Goal: Check status: Check status

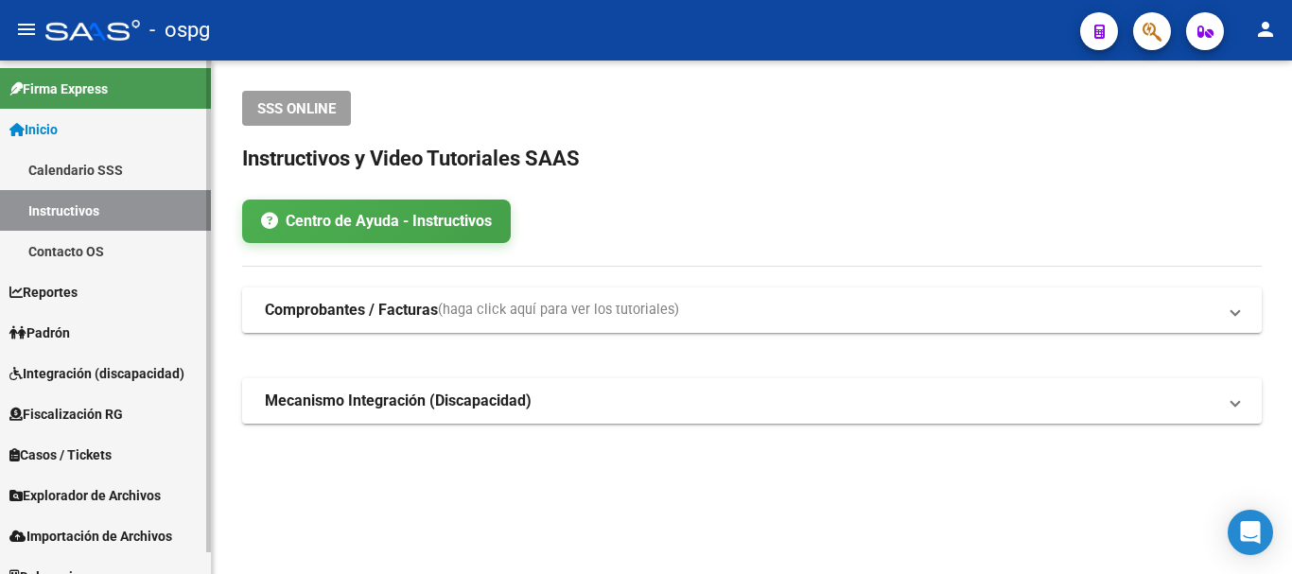
click at [66, 333] on span "Padrón" at bounding box center [39, 333] width 61 height 21
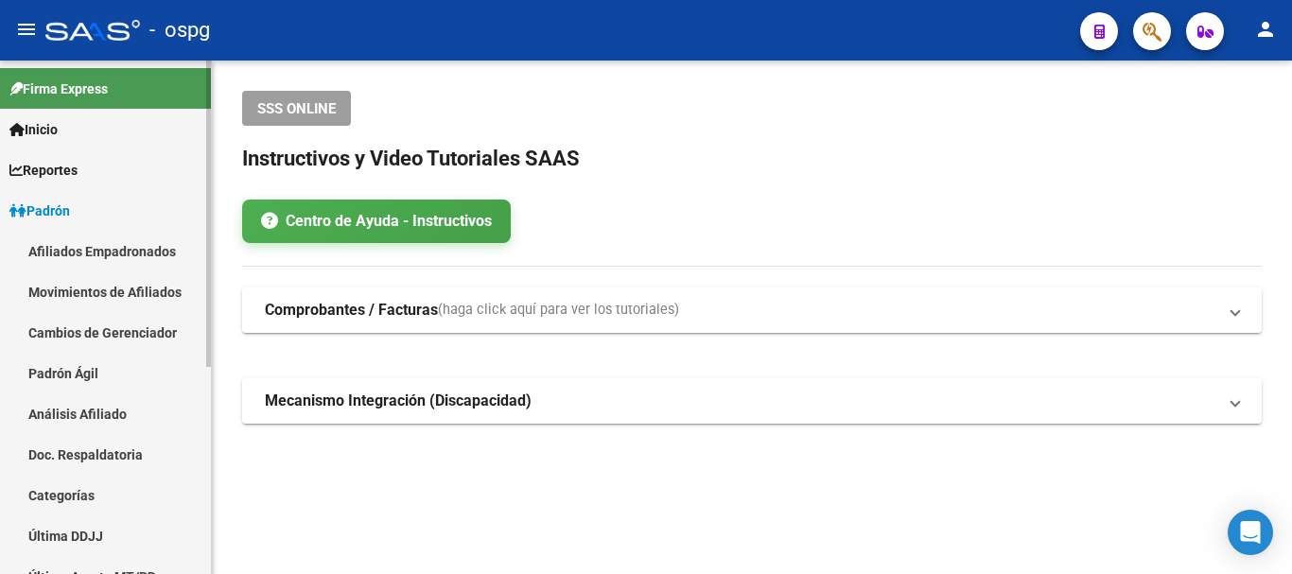
click at [86, 416] on link "Análisis Afiliado" at bounding box center [105, 414] width 211 height 41
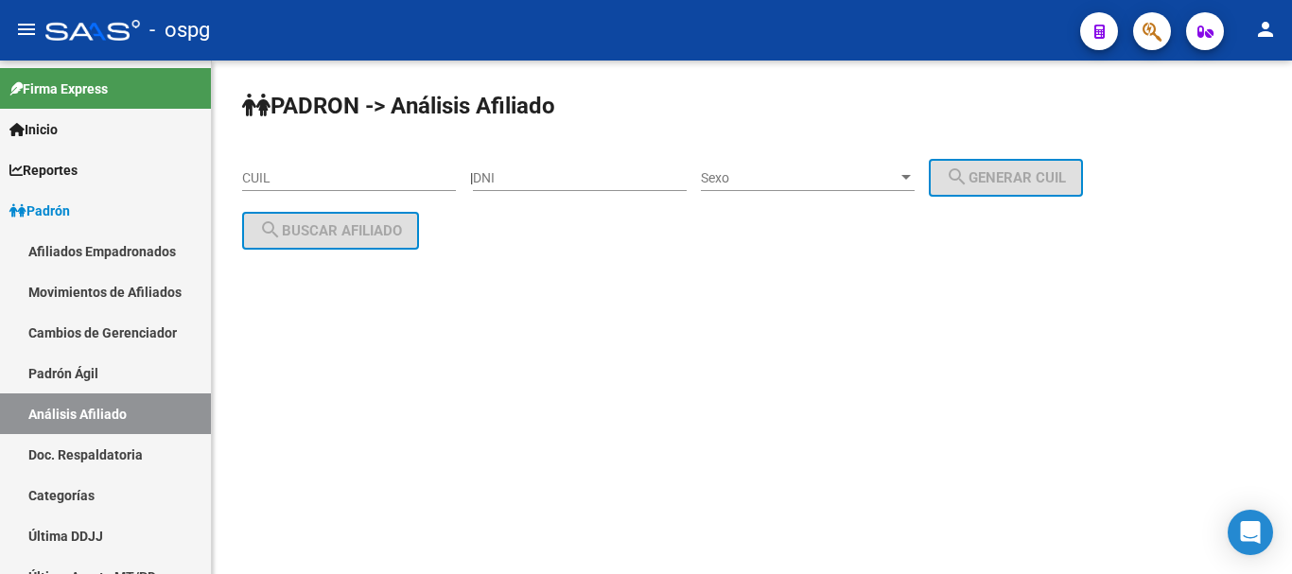
click at [280, 173] on input "CUIL" at bounding box center [349, 178] width 214 height 16
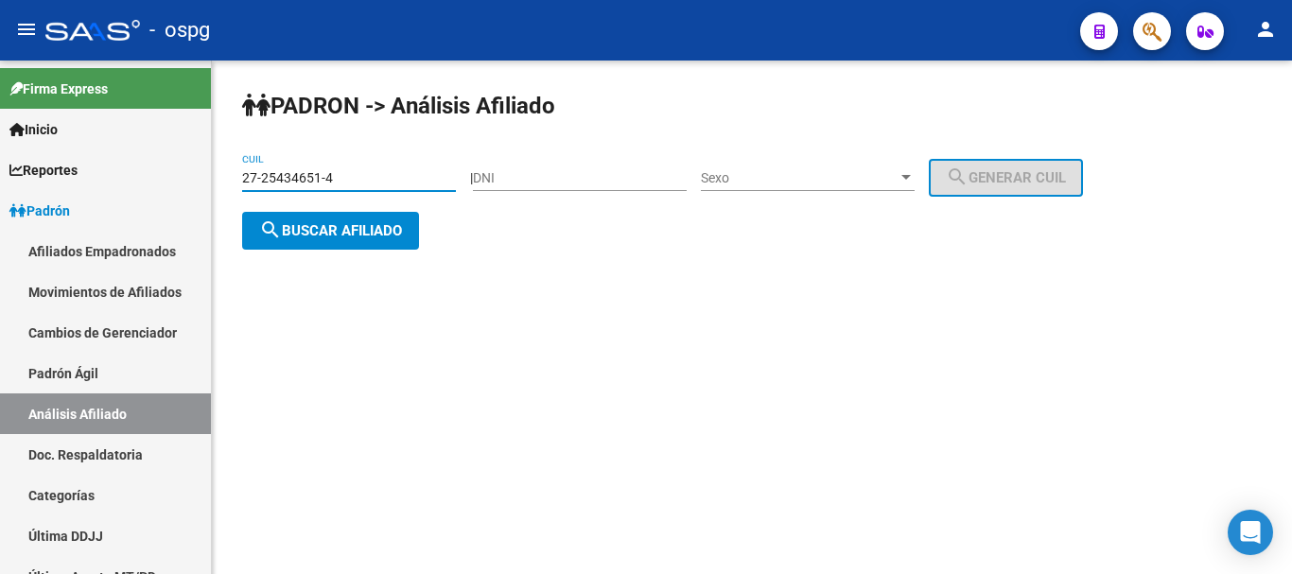
type input "27-25434651-4"
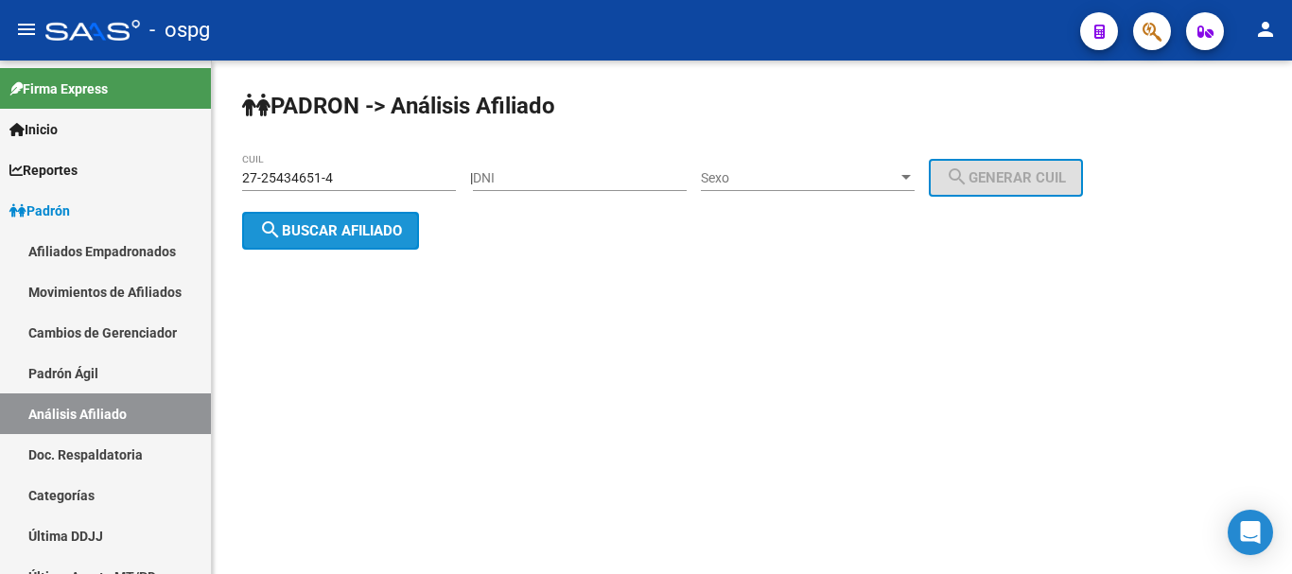
click at [359, 227] on span "search Buscar afiliado" at bounding box center [330, 230] width 143 height 17
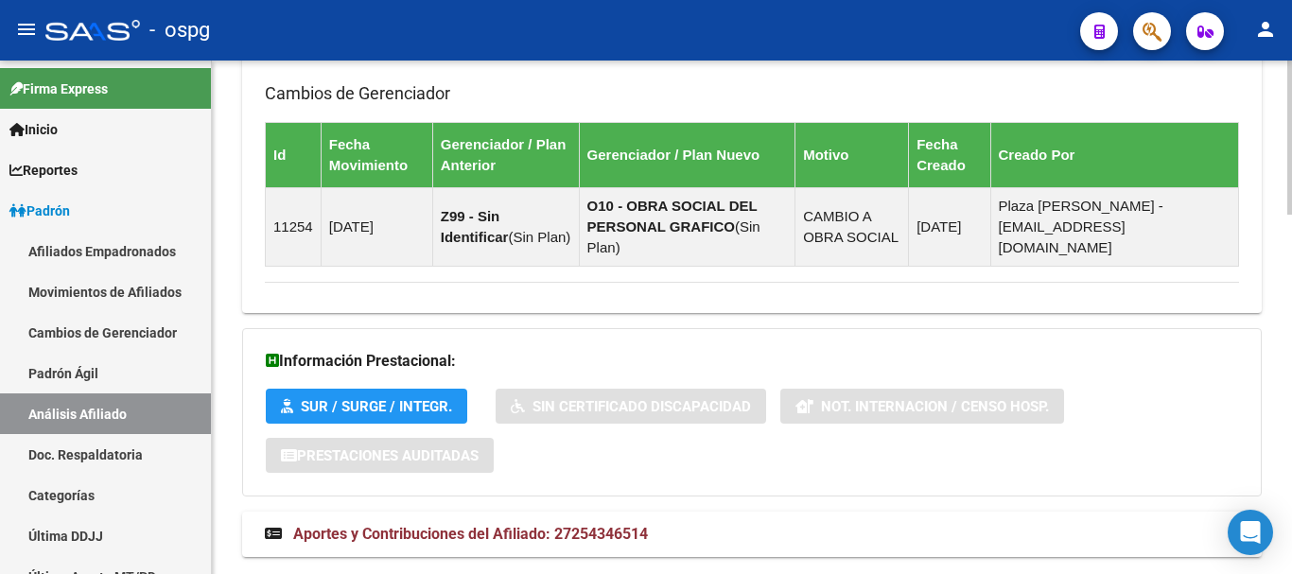
scroll to position [1198, 0]
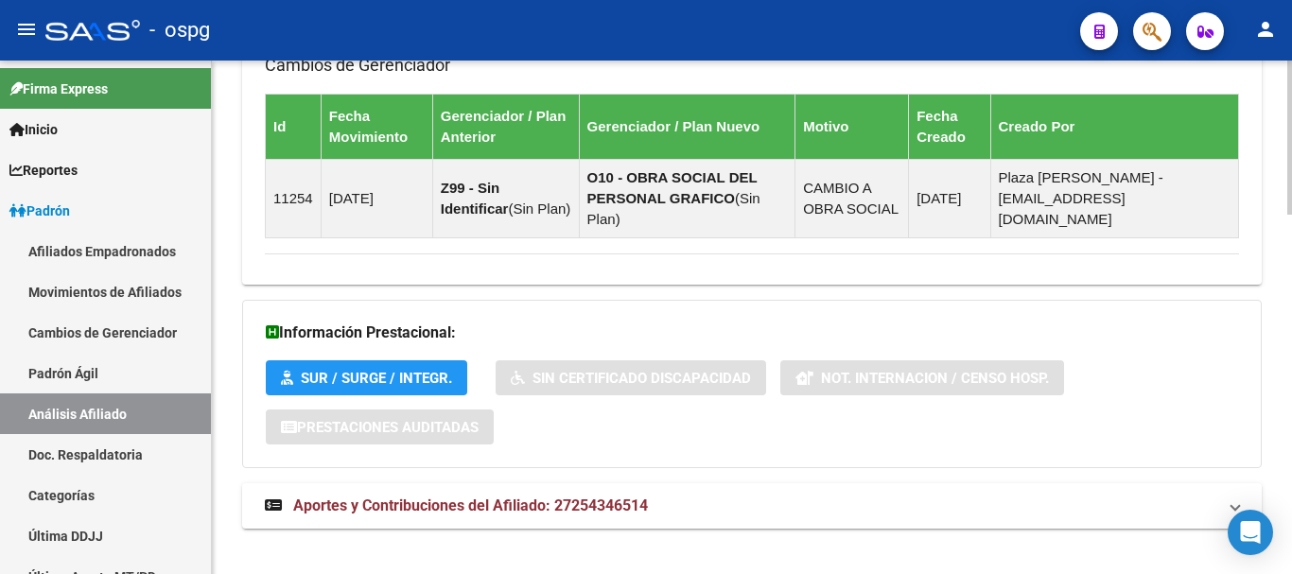
click at [1288, 527] on div at bounding box center [1290, 491] width 5 height 154
click at [519, 497] on span "Aportes y Contribuciones del Afiliado: 27254346514" at bounding box center [470, 506] width 355 height 18
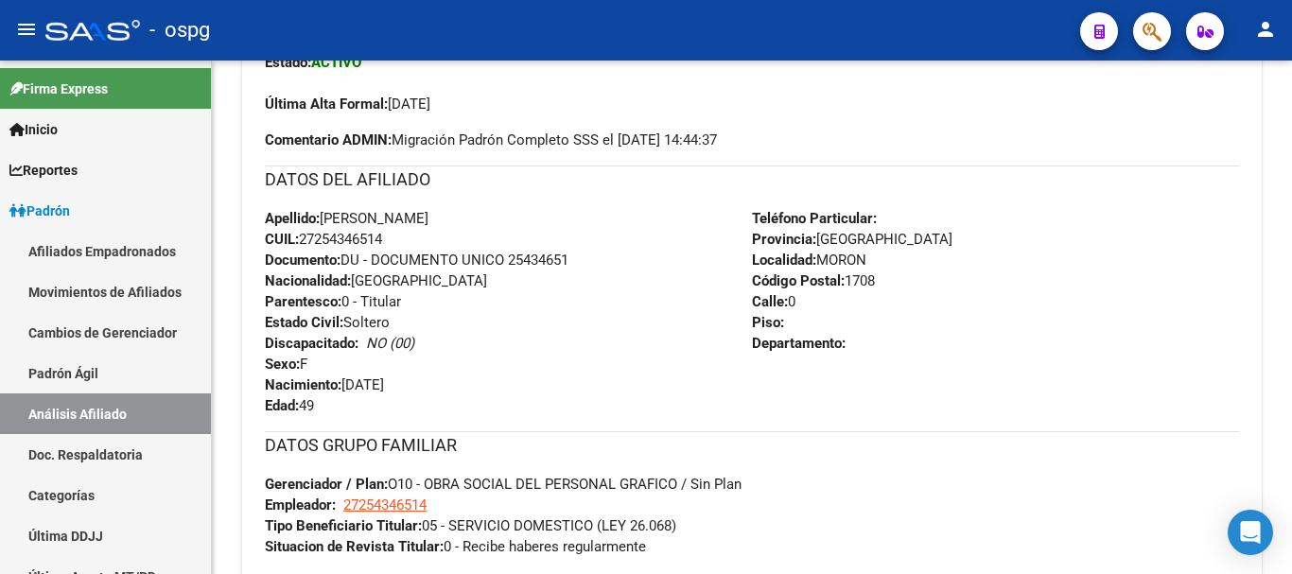
scroll to position [127, 0]
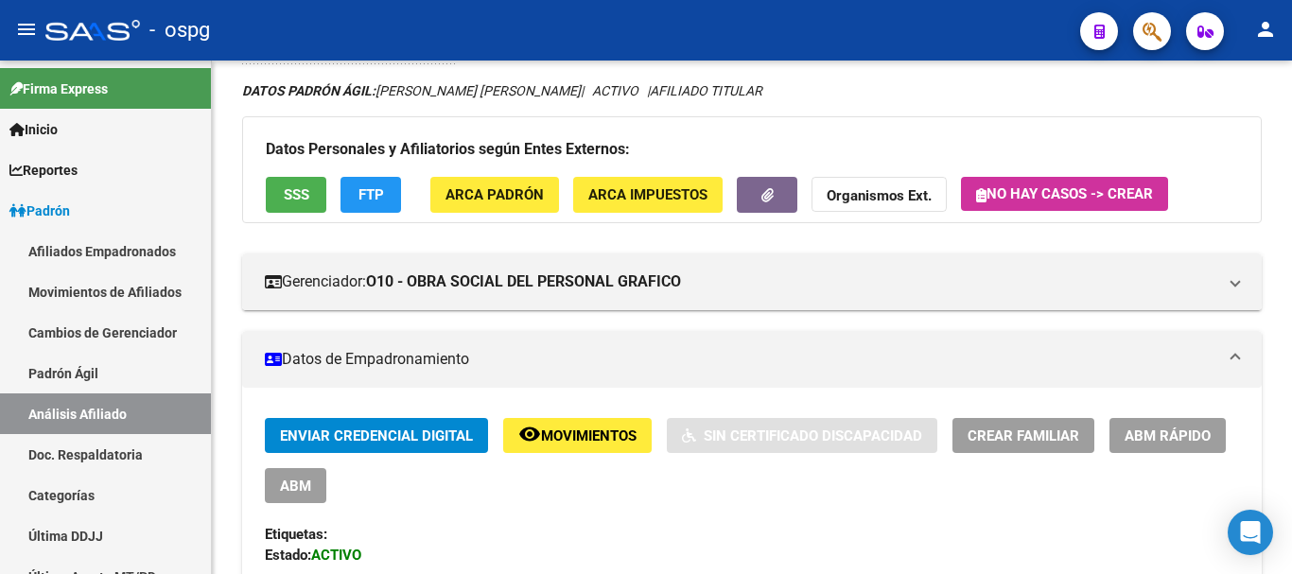
click at [375, 201] on span "FTP" at bounding box center [372, 195] width 26 height 17
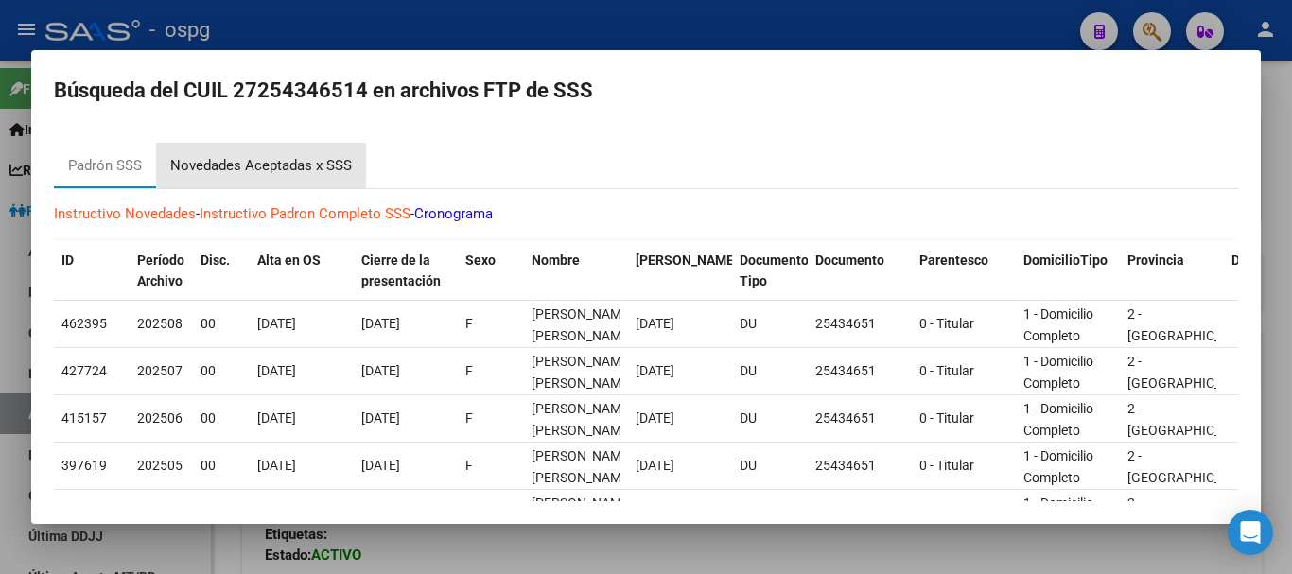
click at [254, 169] on div "Novedades Aceptadas x SSS" at bounding box center [261, 166] width 182 height 22
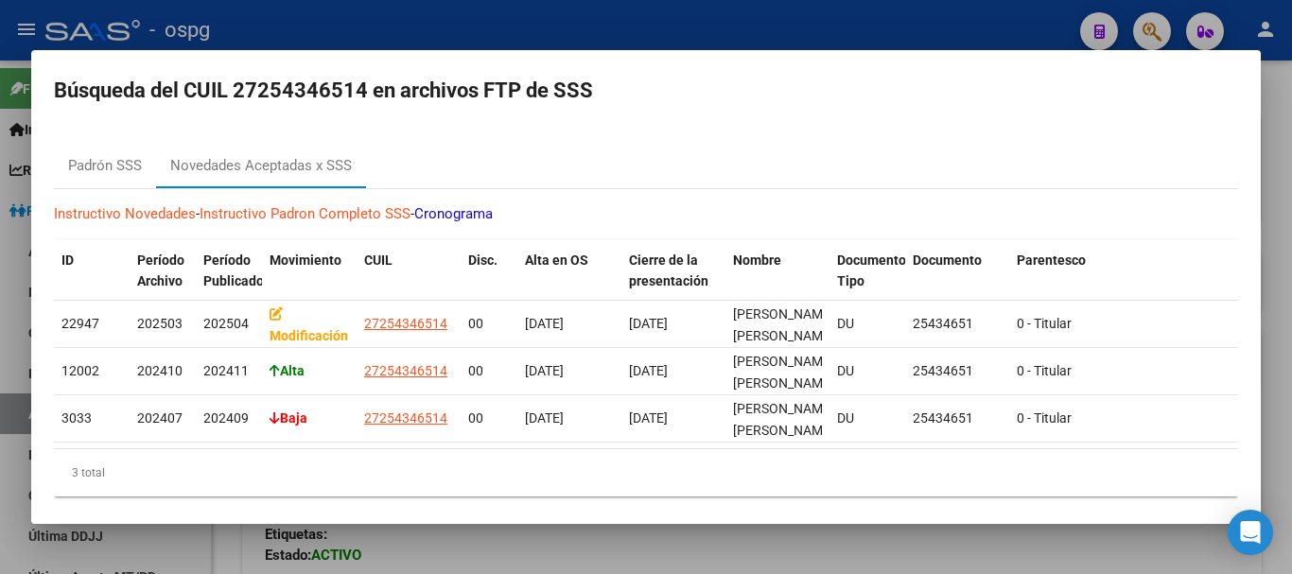
click at [1278, 270] on div at bounding box center [646, 287] width 1292 height 574
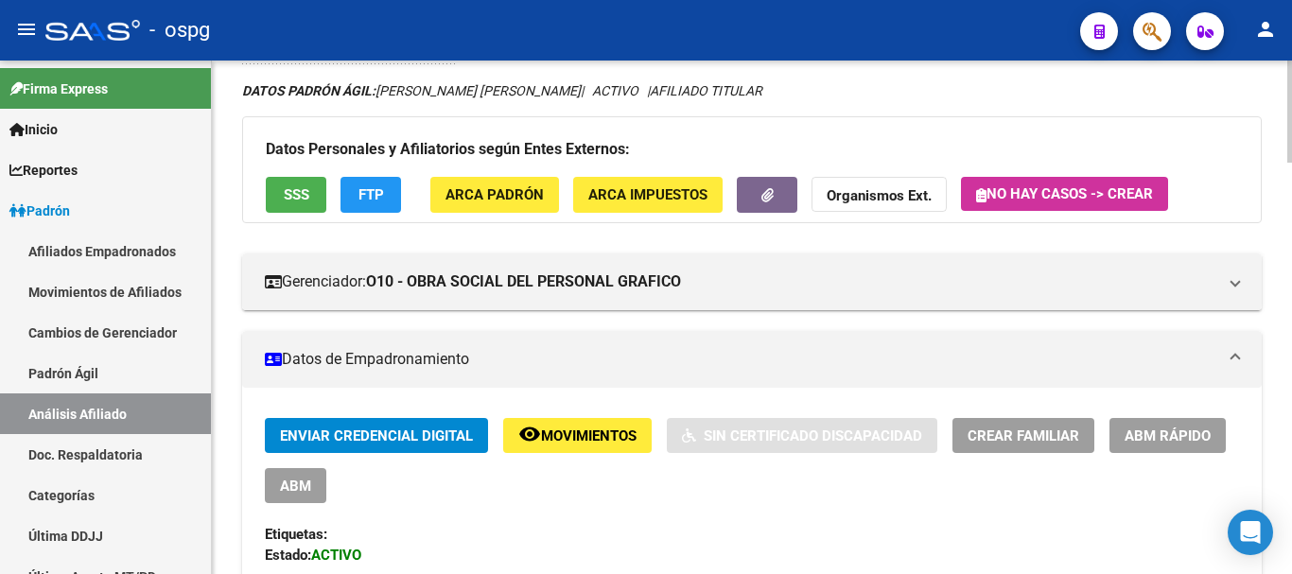
scroll to position [0, 0]
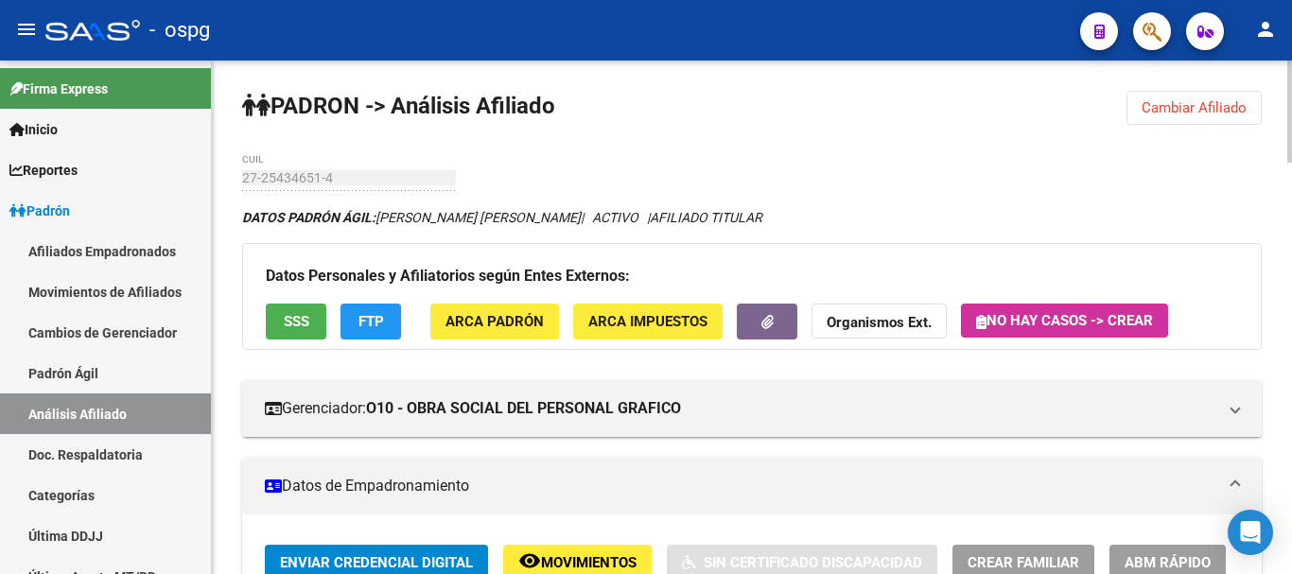
click at [1291, 69] on div at bounding box center [1290, 112] width 5 height 102
click at [1202, 98] on button "Cambiar Afiliado" at bounding box center [1194, 108] width 135 height 34
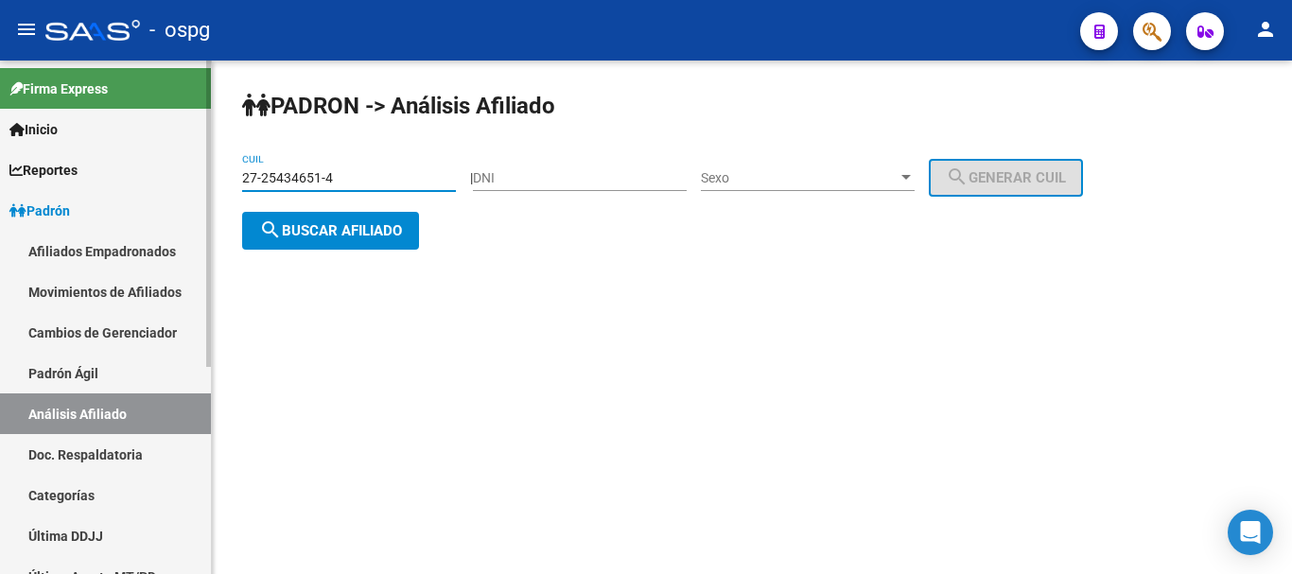
drag, startPoint x: 359, startPoint y: 170, endPoint x: 109, endPoint y: 165, distance: 249.8
click at [110, 166] on mat-sidenav-container "Firma Express Inicio Calendario SSS Instructivos Contacto OS Reportes Ingresos …" at bounding box center [646, 318] width 1292 height 514
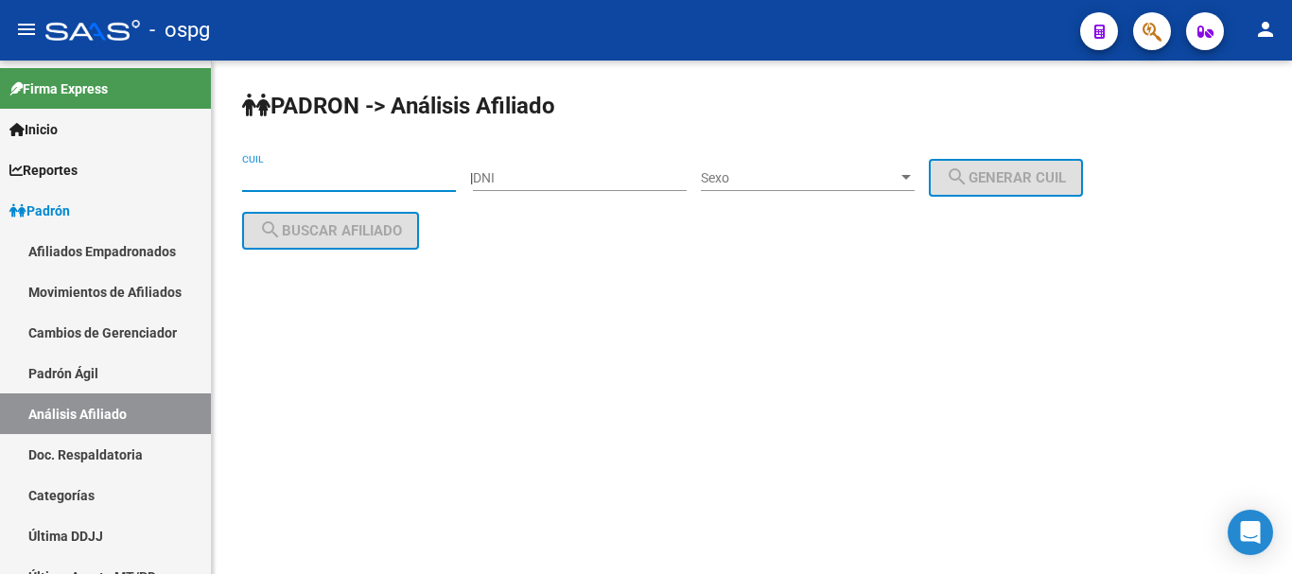
paste input "27-32977904-7"
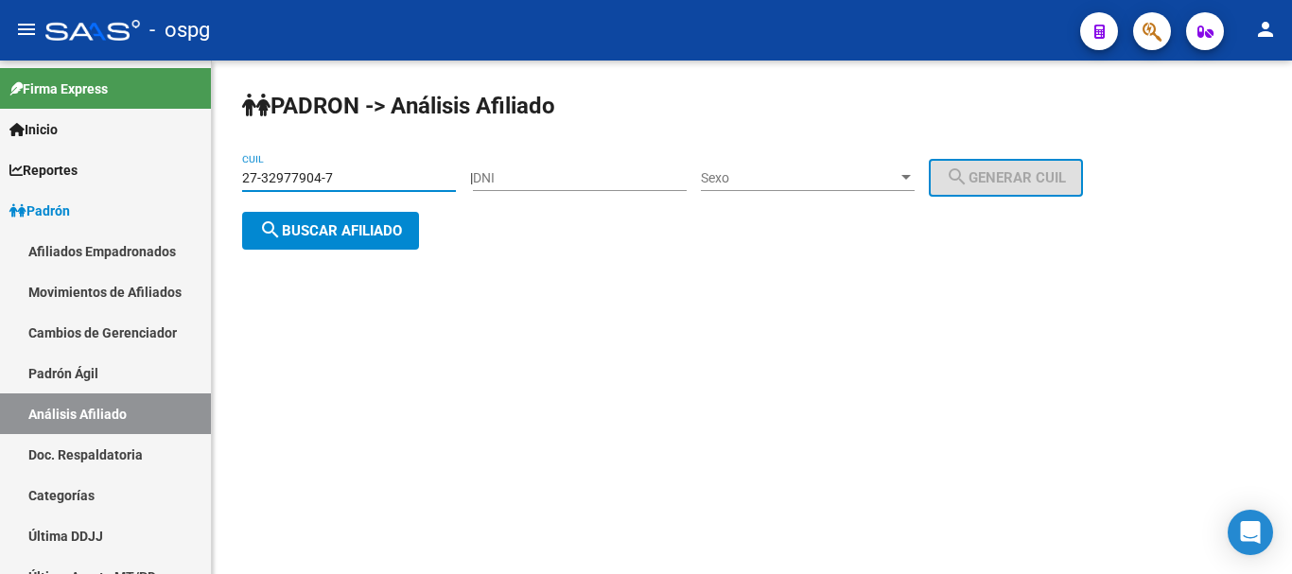
type input "27-32977904-7"
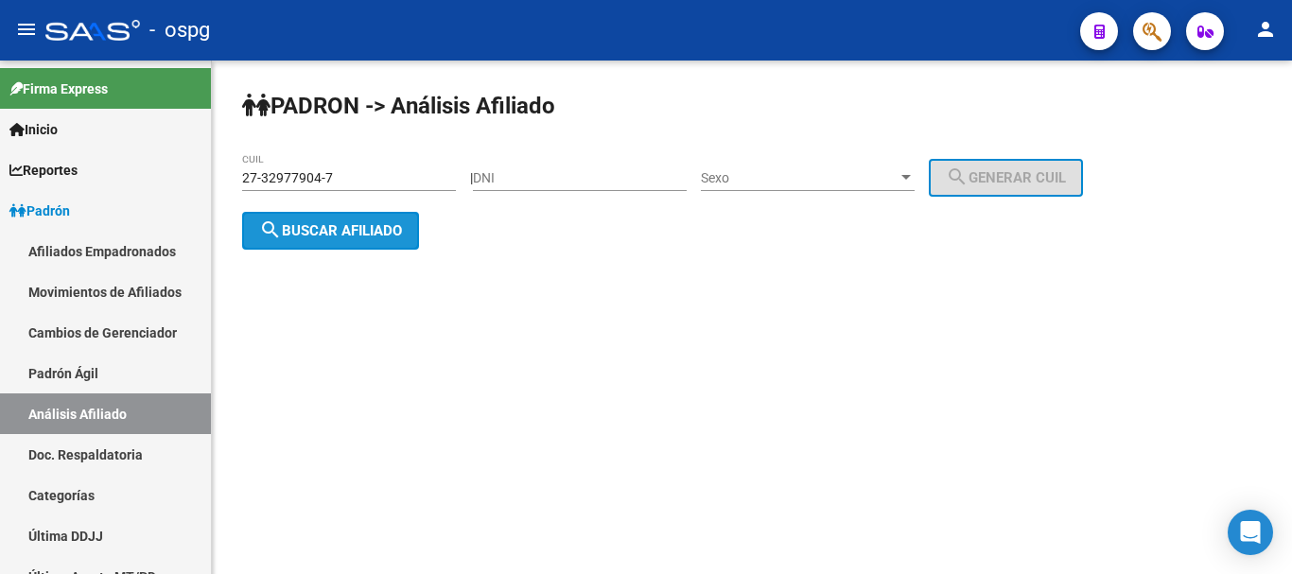
click at [301, 235] on span "search Buscar afiliado" at bounding box center [330, 230] width 143 height 17
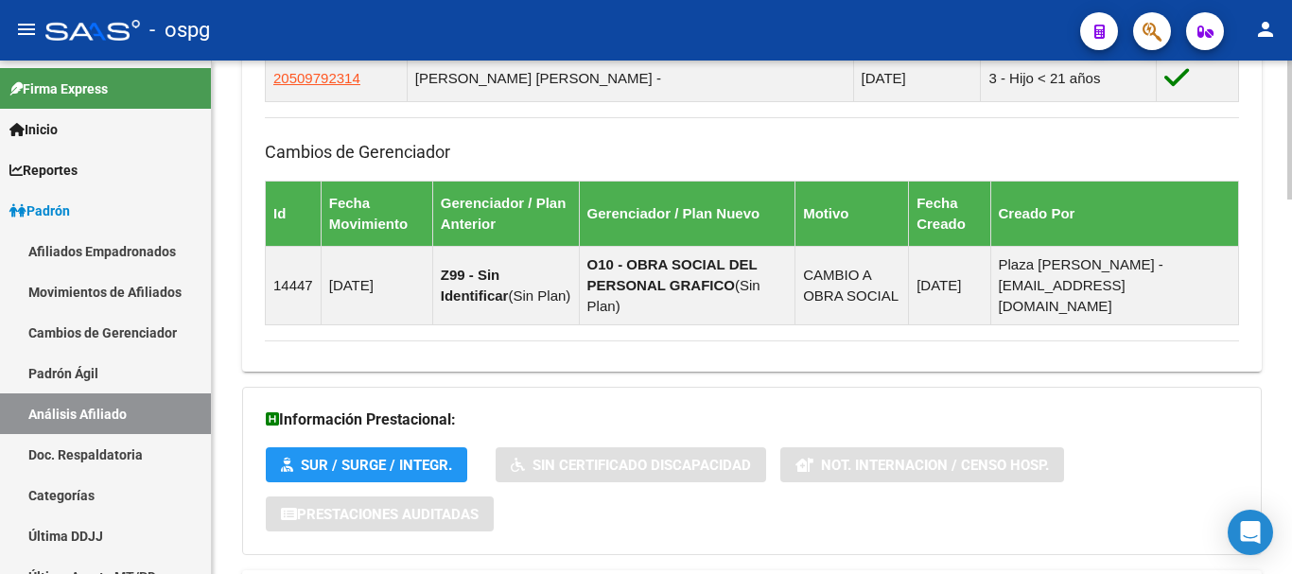
scroll to position [1382, 0]
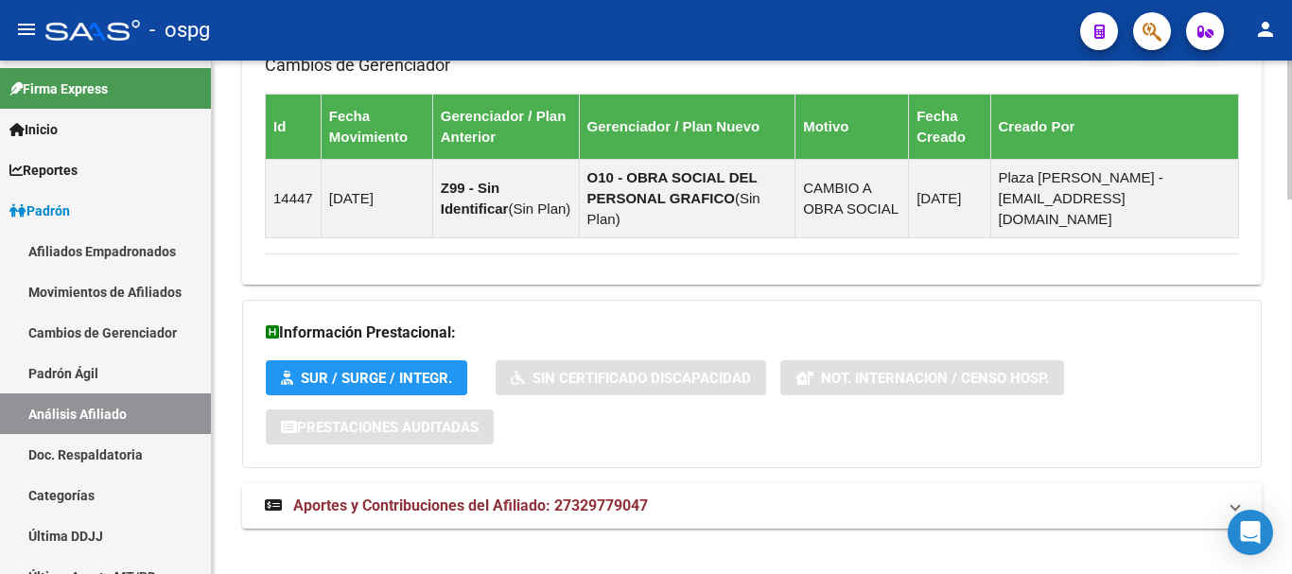
click at [468, 497] on span "Aportes y Contribuciones del Afiliado: 27329779047" at bounding box center [470, 506] width 355 height 18
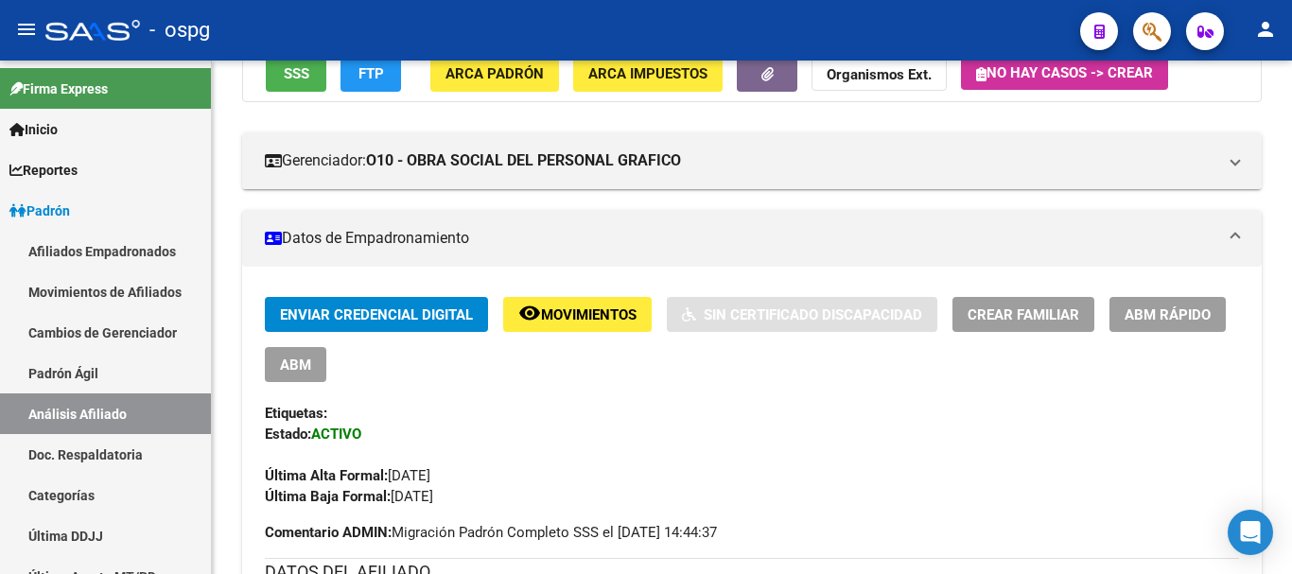
scroll to position [62, 0]
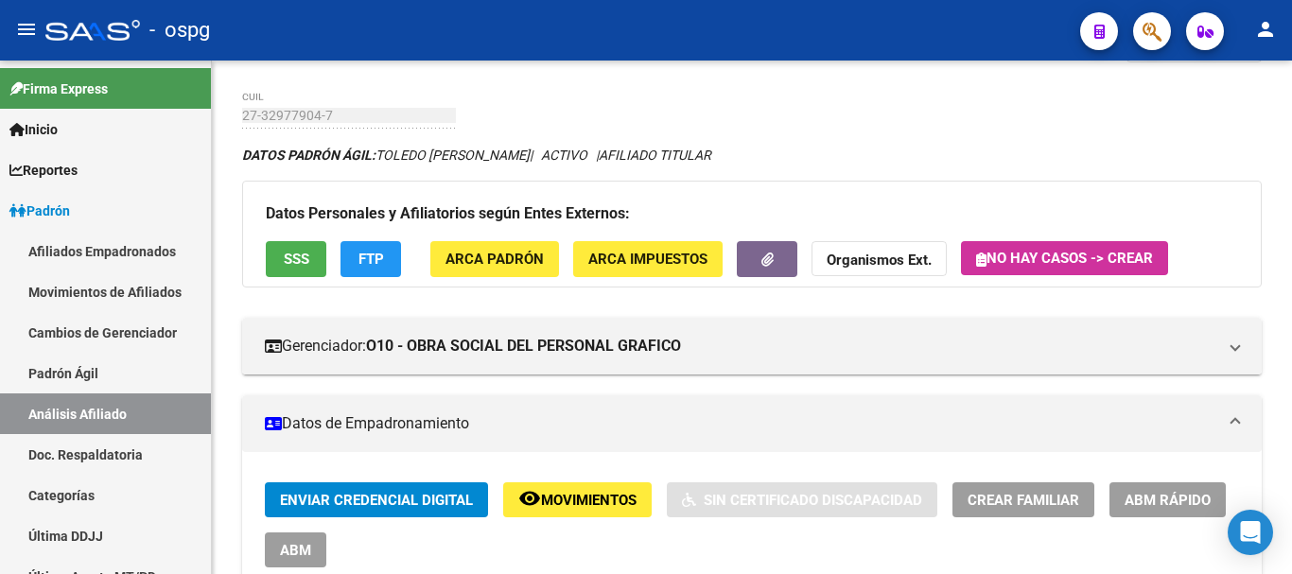
click at [1291, 114] on div at bounding box center [1290, 118] width 5 height 92
click at [384, 259] on button "FTP" at bounding box center [371, 258] width 61 height 35
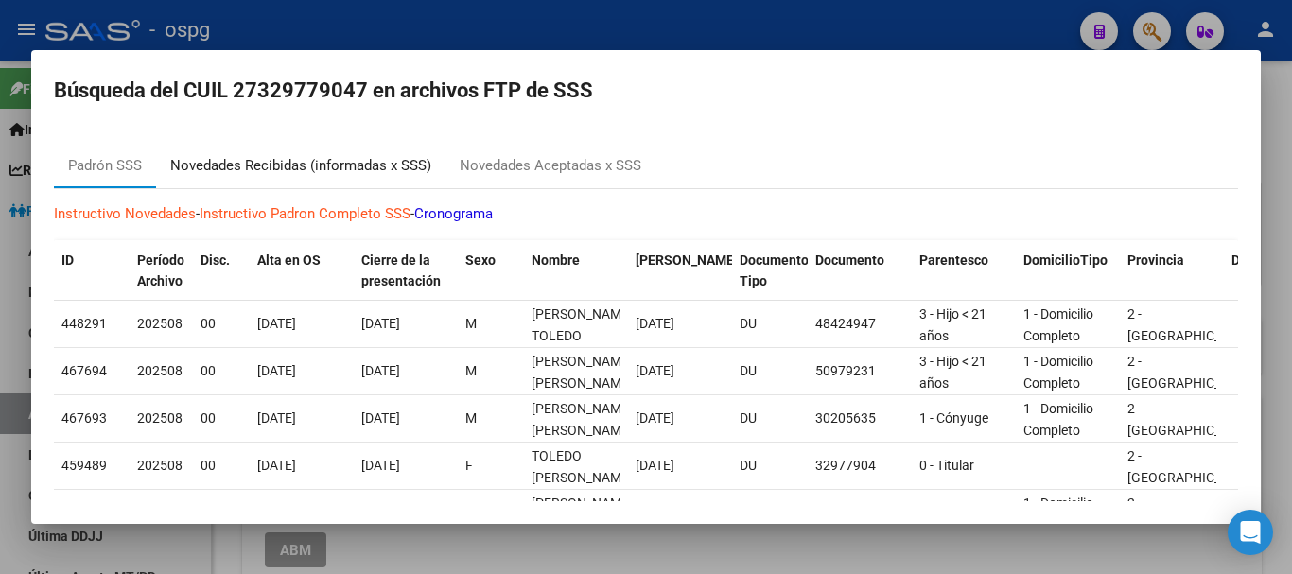
click at [267, 163] on div "Novedades Recibidas (informadas x SSS)" at bounding box center [300, 166] width 261 height 22
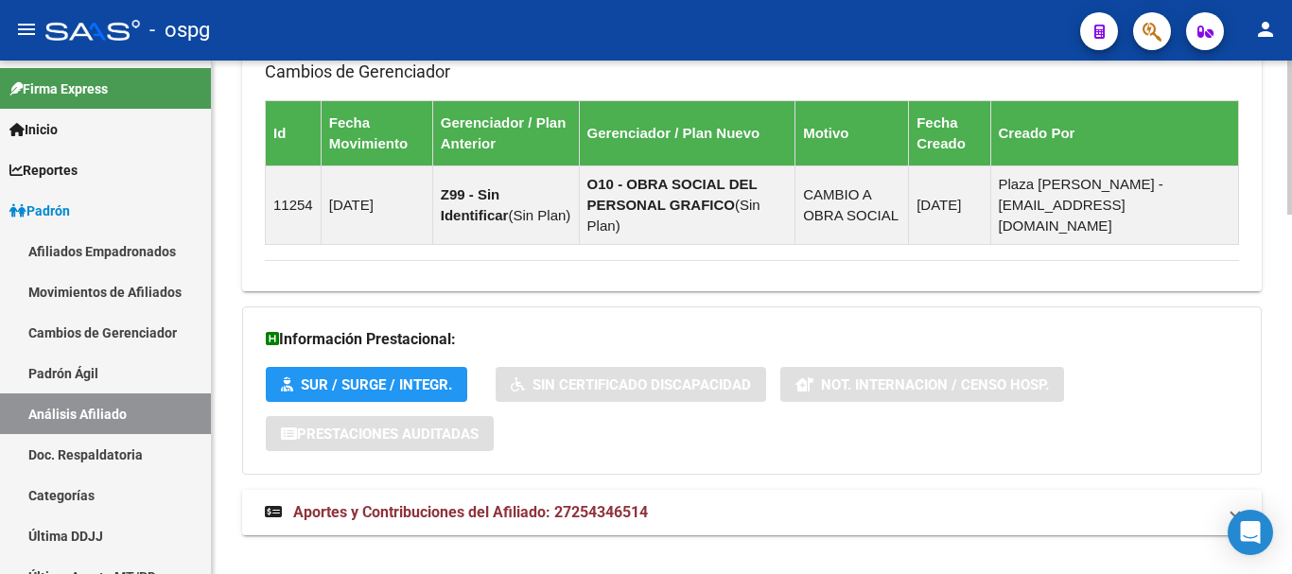
scroll to position [1198, 0]
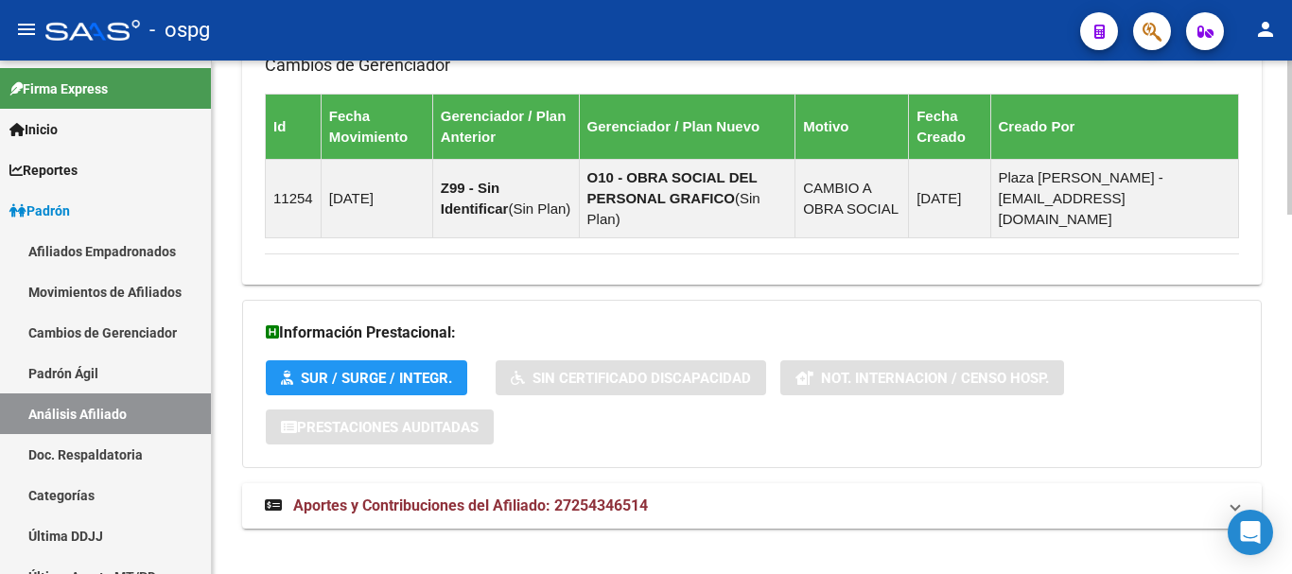
click at [1291, 541] on div at bounding box center [1290, 491] width 5 height 154
click at [527, 497] on span "Aportes y Contribuciones del Afiliado: 27254346514" at bounding box center [470, 506] width 355 height 18
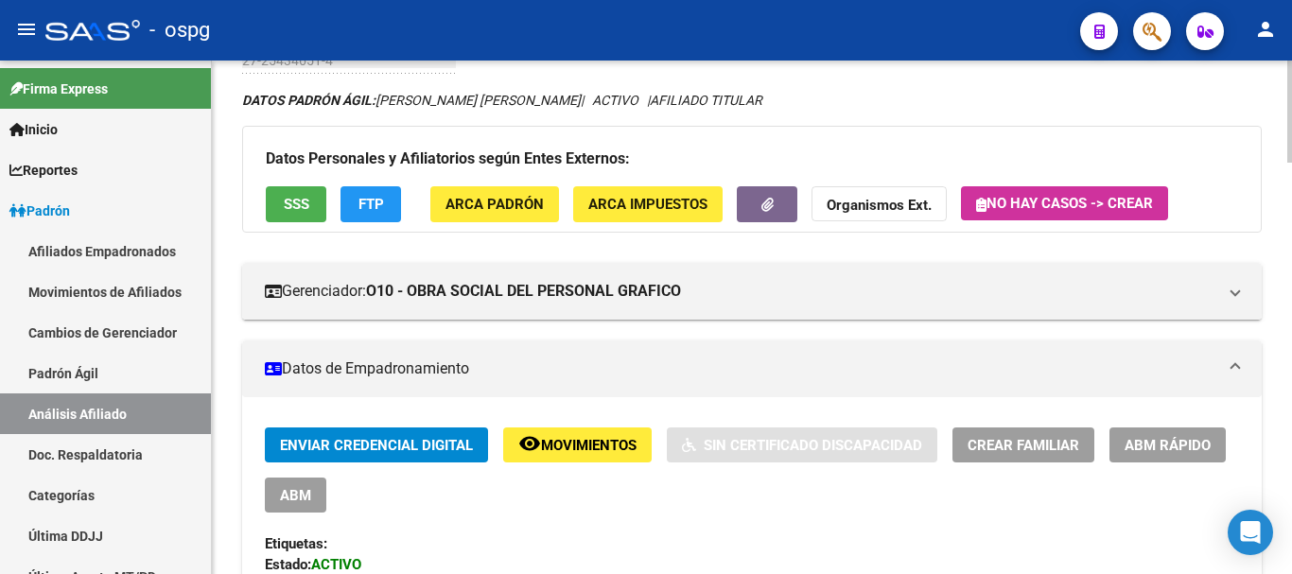
scroll to position [56, 0]
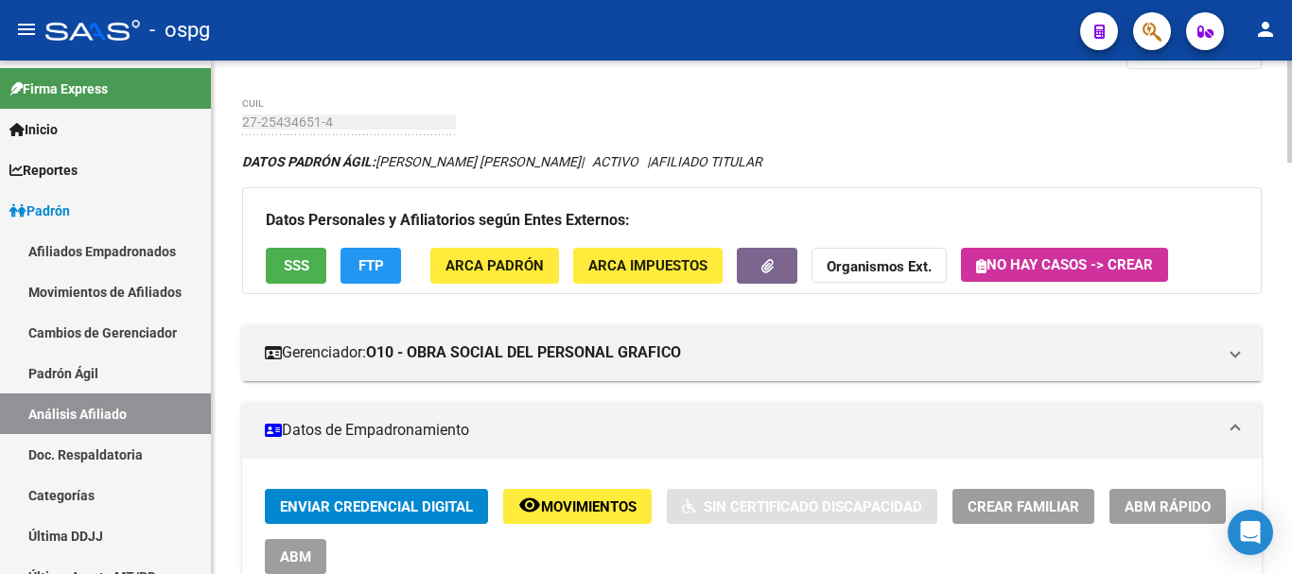
click at [1291, 100] on div at bounding box center [1290, 123] width 5 height 102
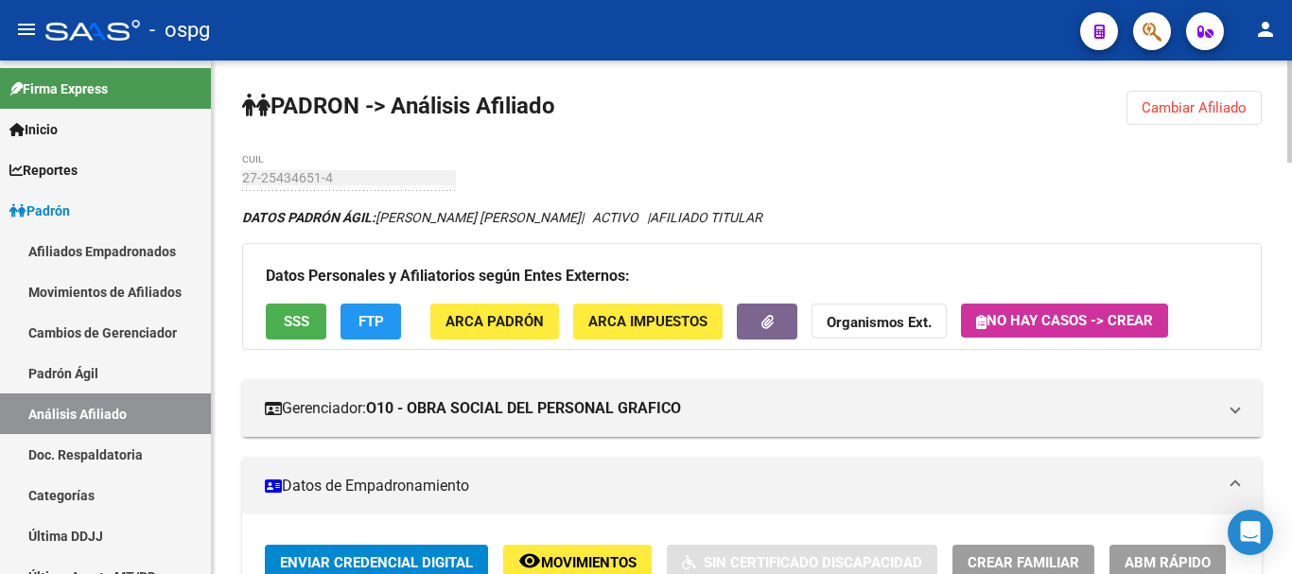
click at [1291, 71] on div at bounding box center [1290, 112] width 5 height 102
